Goal: Information Seeking & Learning: Learn about a topic

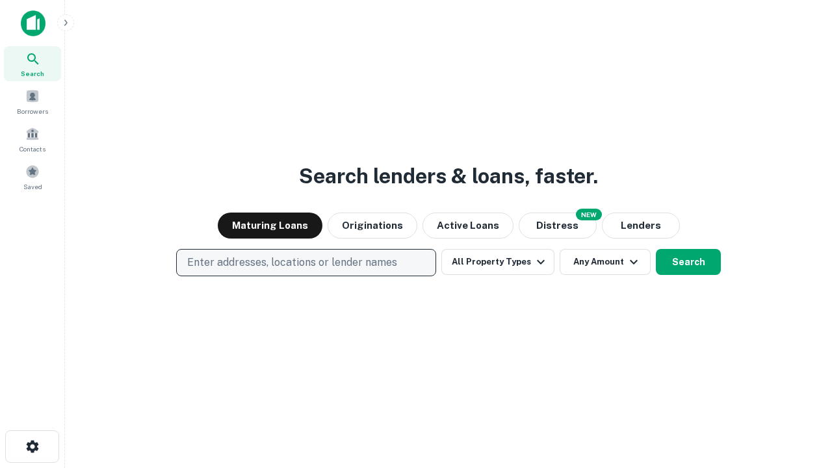
click at [305, 263] on p "Enter addresses, locations or lender names" at bounding box center [292, 263] width 210 height 16
type input "**********"
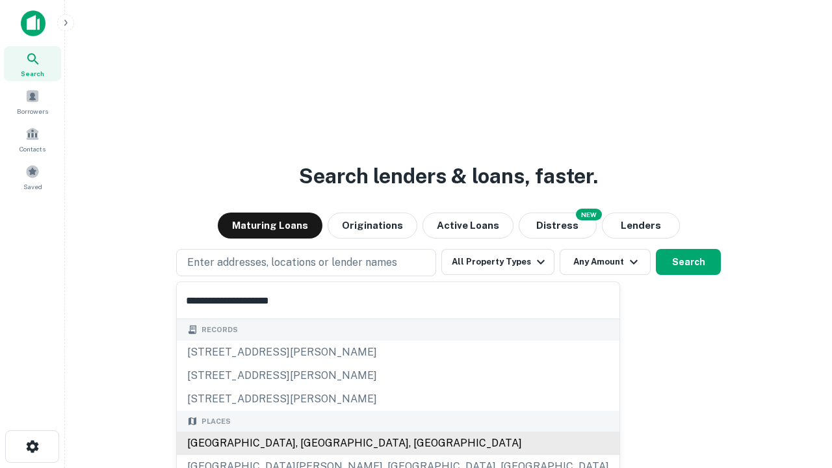
click at [311, 443] on div "[GEOGRAPHIC_DATA], [GEOGRAPHIC_DATA], [GEOGRAPHIC_DATA]" at bounding box center [398, 443] width 443 height 23
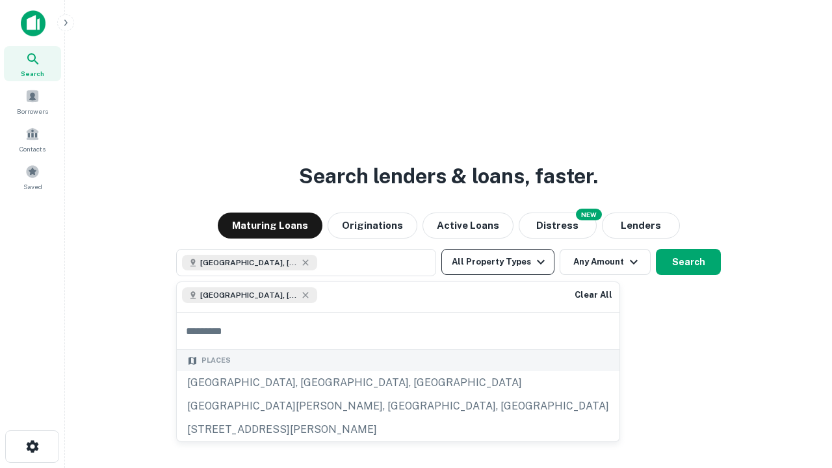
click at [498, 262] on button "All Property Types" at bounding box center [497, 262] width 113 height 26
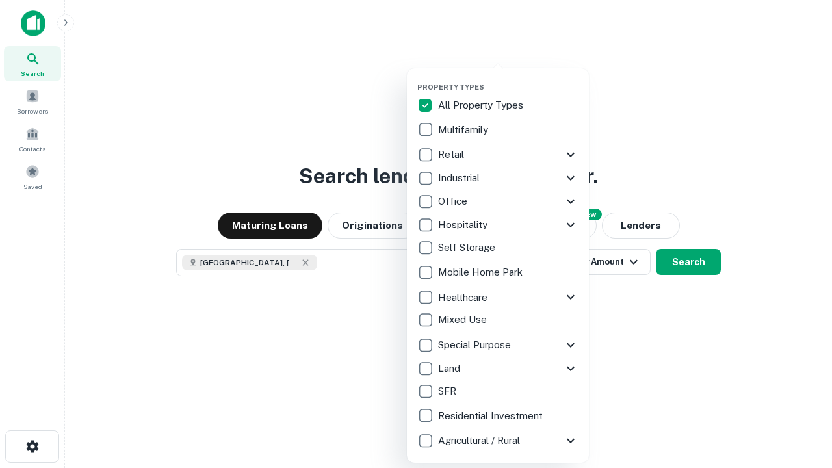
click at [508, 79] on button "button" at bounding box center [508, 79] width 182 height 1
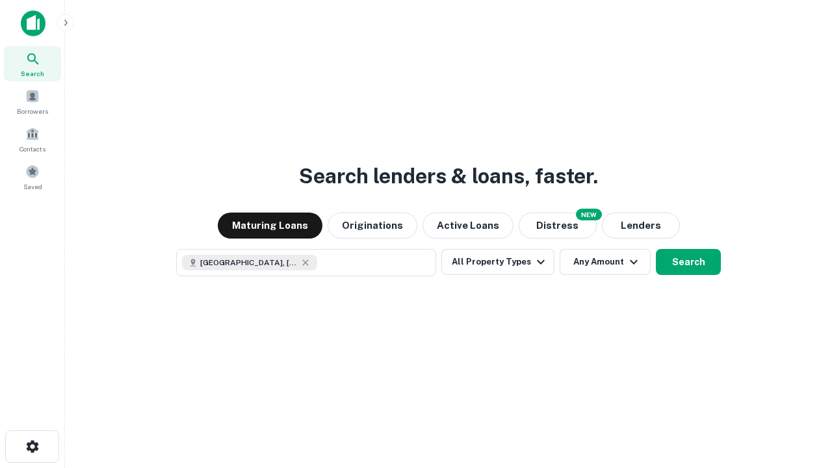
scroll to position [21, 0]
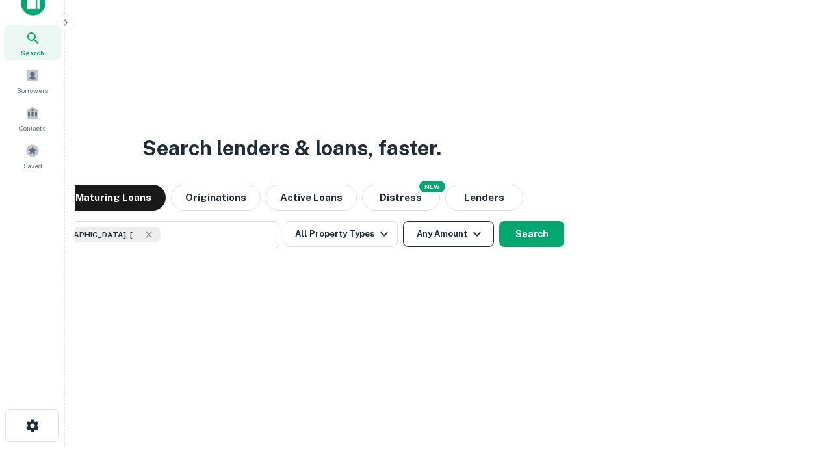
click at [403, 221] on button "Any Amount" at bounding box center [448, 234] width 91 height 26
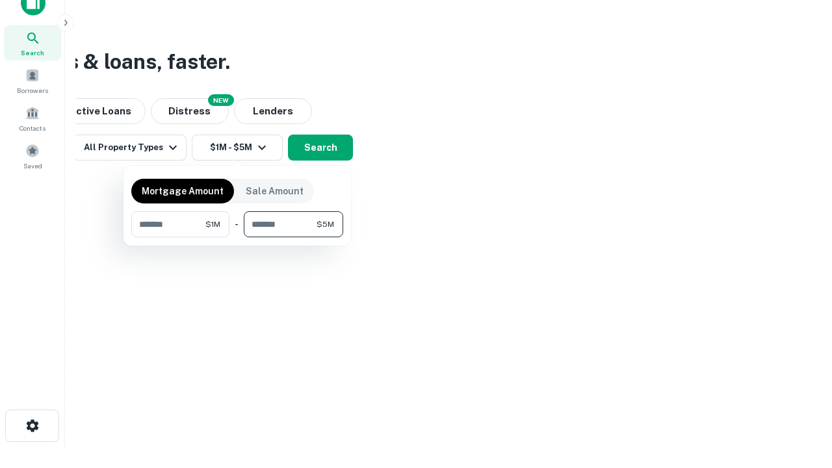
type input "*******"
click at [237, 237] on button "button" at bounding box center [237, 237] width 212 height 1
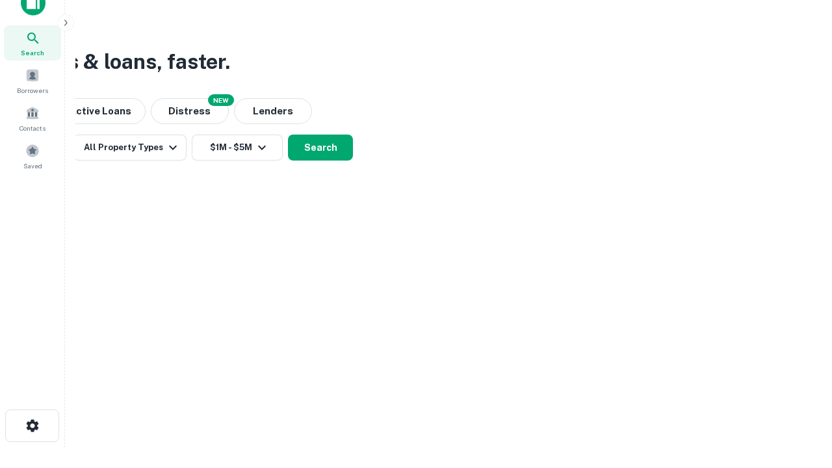
scroll to position [21, 0]
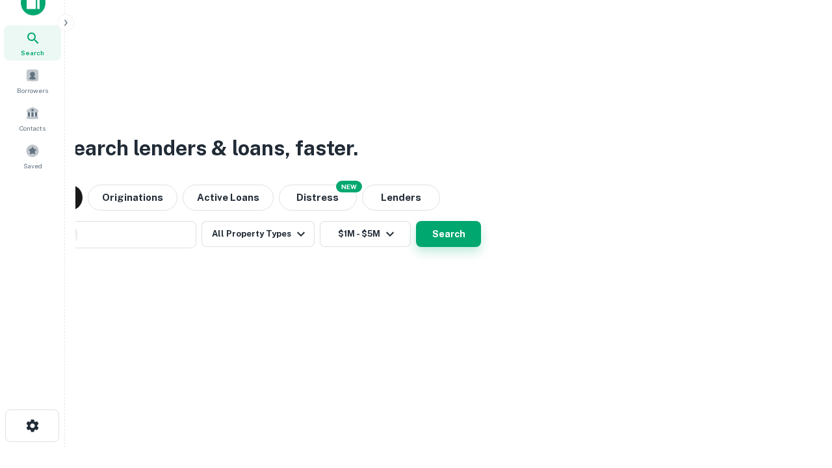
click at [416, 221] on button "Search" at bounding box center [448, 234] width 65 height 26
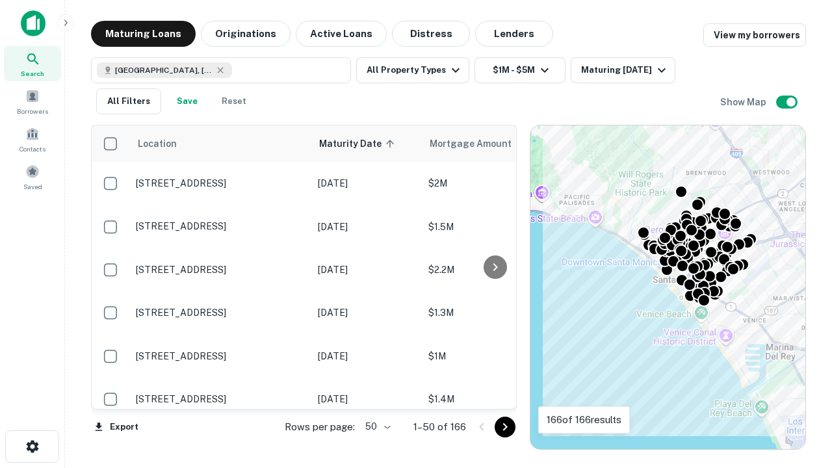
click at [376, 426] on body "Search Borrowers Contacts Saved Maturing Loans Originations Active Loans Distre…" at bounding box center [416, 234] width 832 height 468
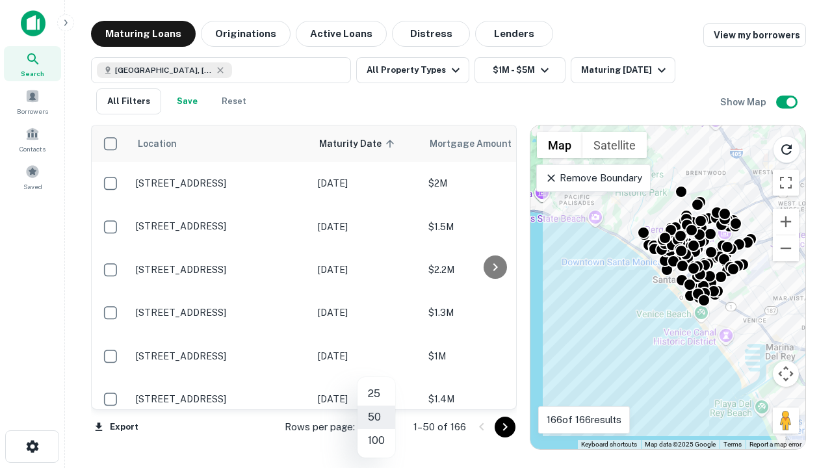
click at [376, 394] on li "25" at bounding box center [376, 393] width 38 height 23
